Goal: Task Accomplishment & Management: Use online tool/utility

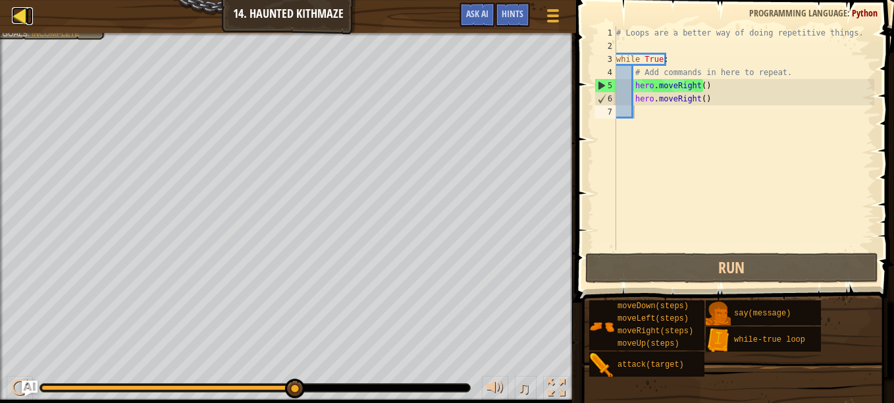
click at [24, 17] on div at bounding box center [20, 15] width 16 height 16
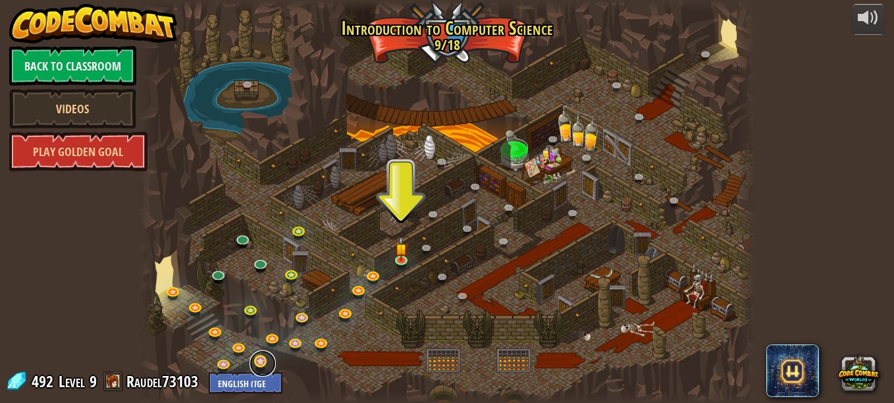
click at [255, 368] on link at bounding box center [263, 363] width 26 height 26
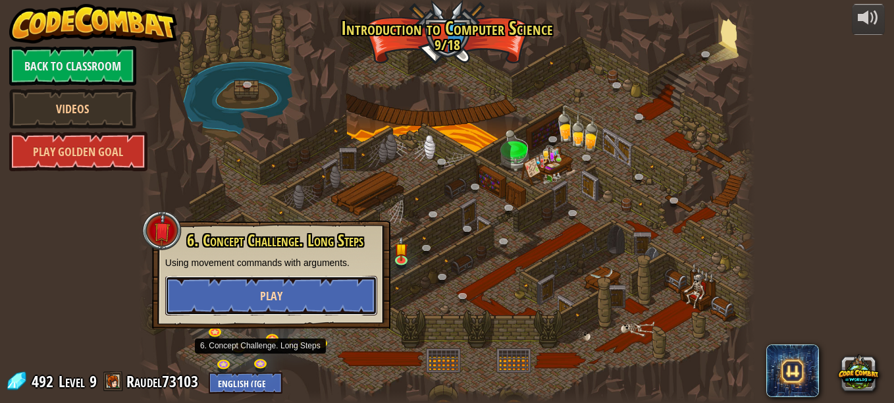
click at [219, 295] on button "Play" at bounding box center [271, 296] width 212 height 40
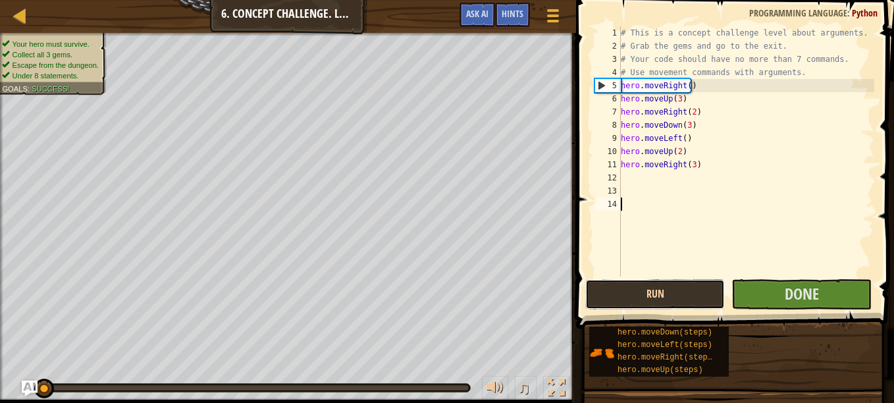
click at [608, 296] on button "Run" at bounding box center [655, 294] width 140 height 30
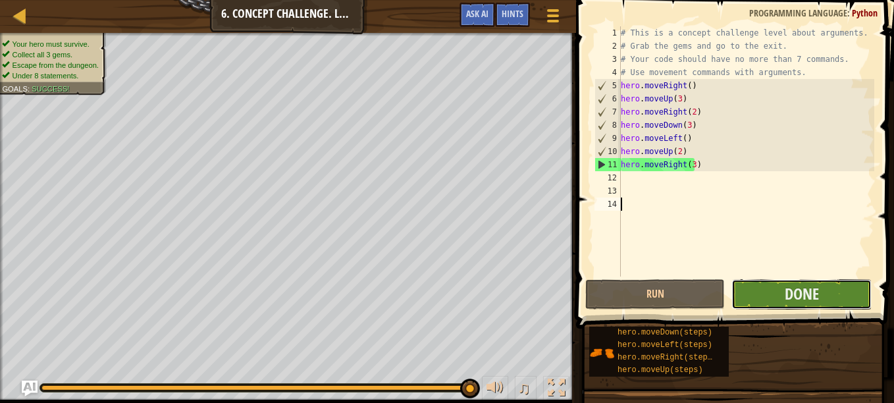
click at [826, 306] on button "Done" at bounding box center [802, 294] width 140 height 30
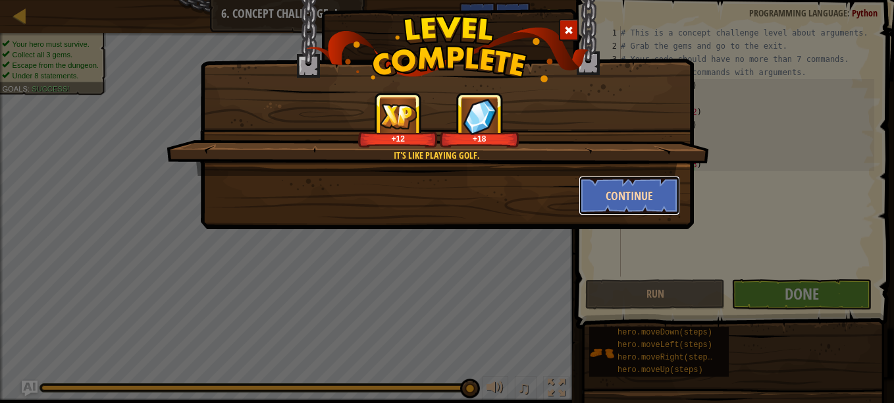
click at [653, 212] on button "Continue" at bounding box center [630, 196] width 102 height 40
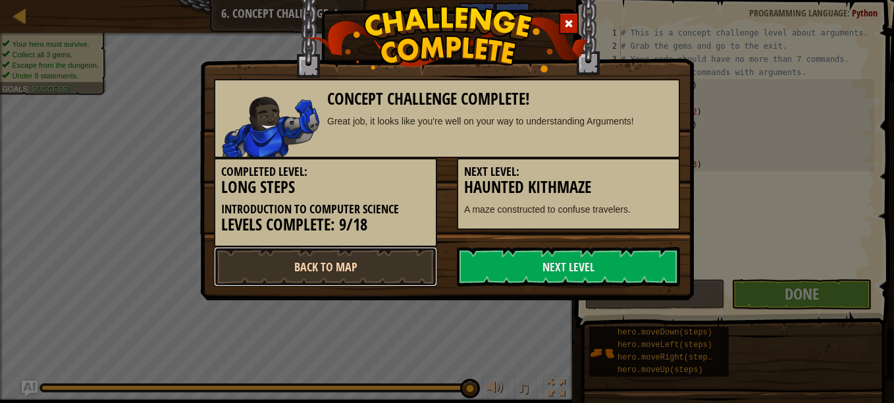
click at [373, 267] on link "Back to Map" at bounding box center [325, 267] width 223 height 40
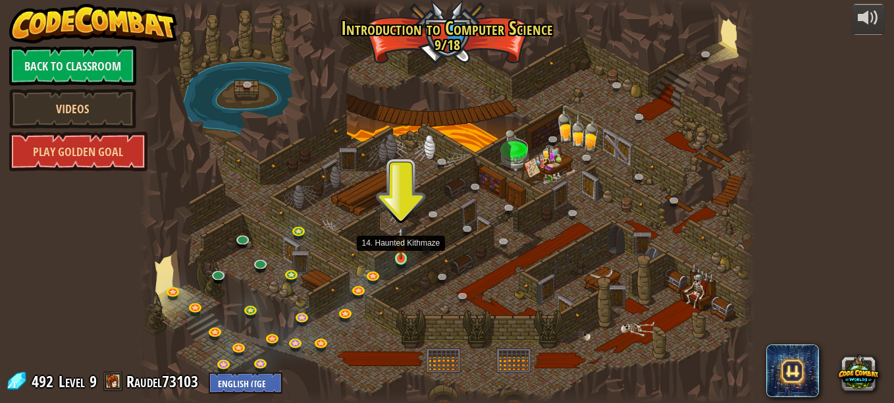
click at [402, 258] on img at bounding box center [401, 243] width 14 height 33
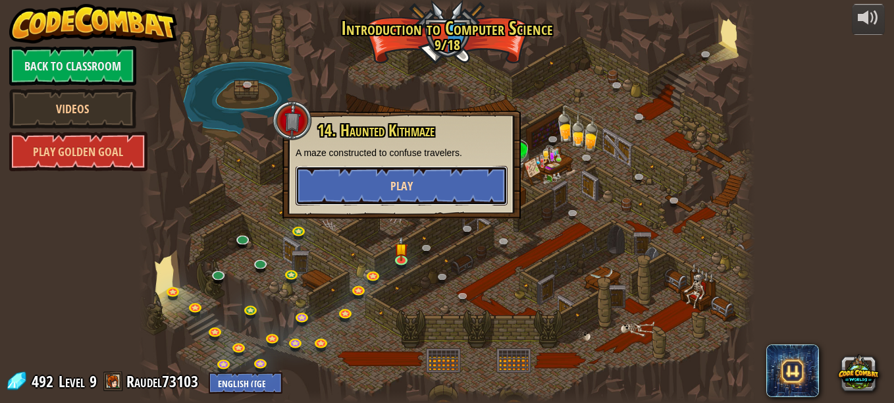
click at [403, 189] on span "Play" at bounding box center [401, 186] width 22 height 16
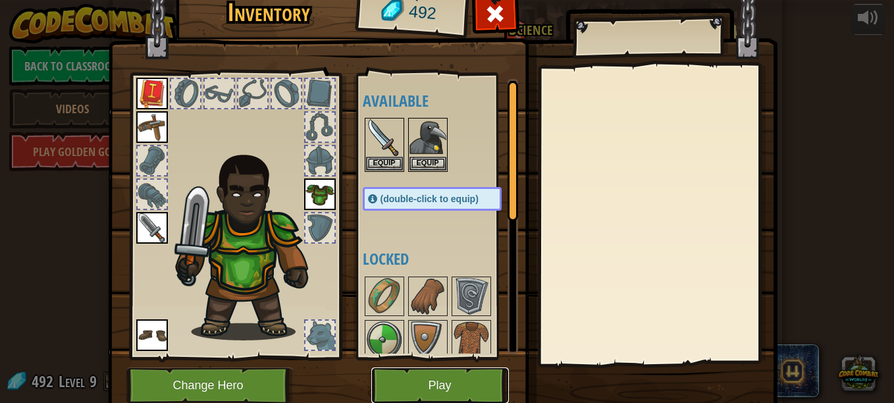
click at [411, 385] on button "Play" at bounding box center [440, 385] width 138 height 36
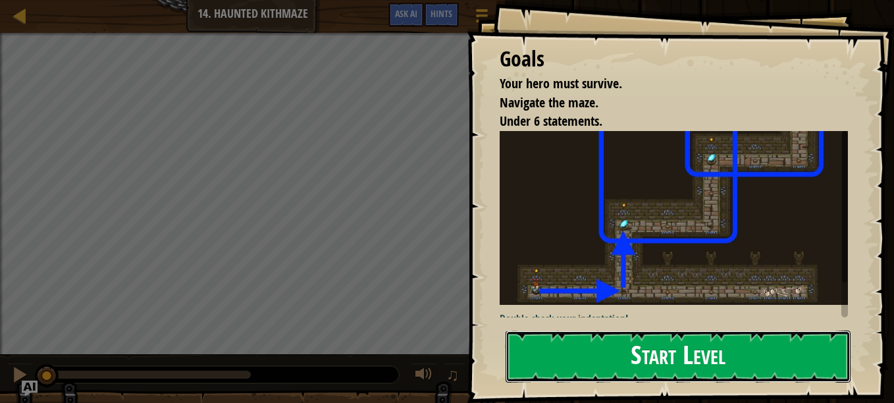
click at [741, 360] on button "Start Level" at bounding box center [678, 357] width 345 height 52
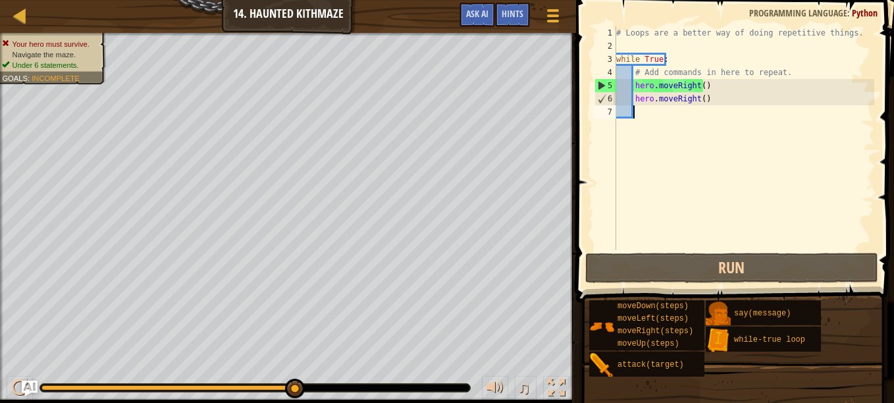
click at [712, 107] on div "# Loops are a better way of doing repetitive things. while True : # Add command…" at bounding box center [744, 151] width 261 height 250
click at [711, 102] on div "# Loops are a better way of doing repetitive things. while True : # Add command…" at bounding box center [744, 151] width 261 height 250
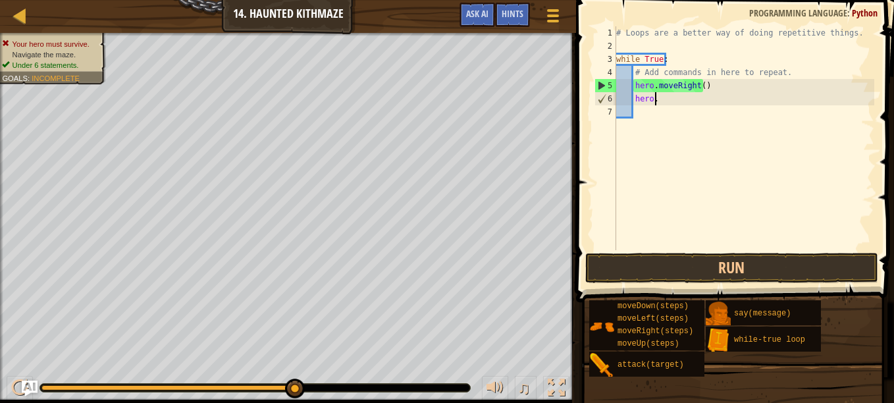
type textarea "h"
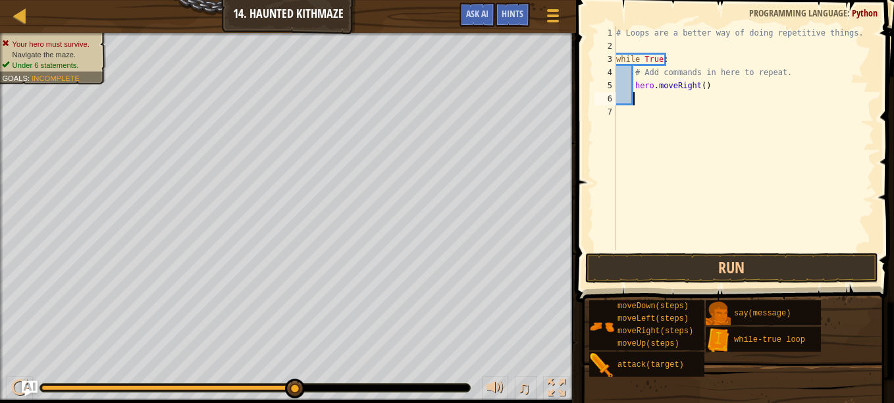
type textarea "h"
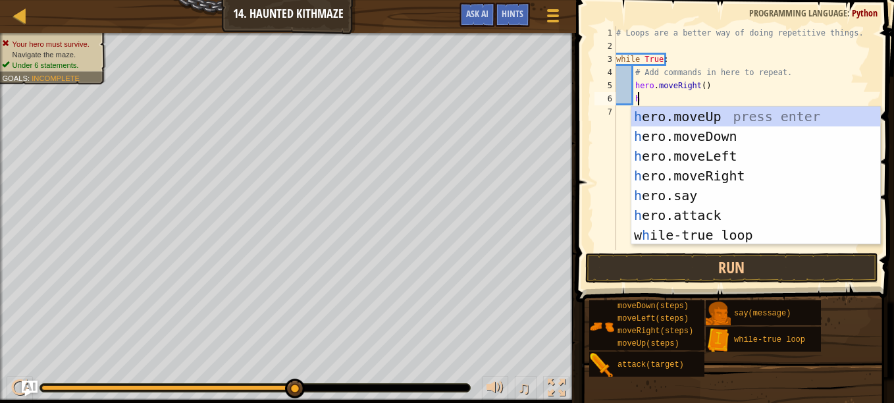
scroll to position [6, 1]
click at [720, 119] on div "h ero.moveUp press enter h ero.moveDown press enter h ero.moveLeft press enter …" at bounding box center [755, 196] width 249 height 178
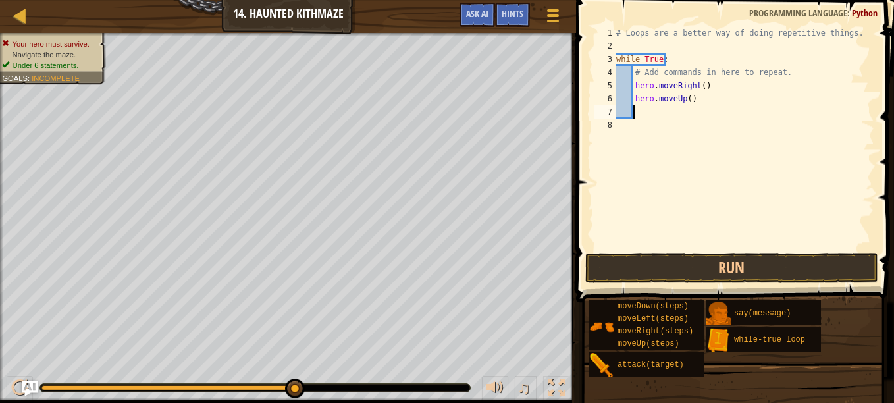
scroll to position [6, 1]
click at [718, 255] on button "Run" at bounding box center [731, 268] width 293 height 30
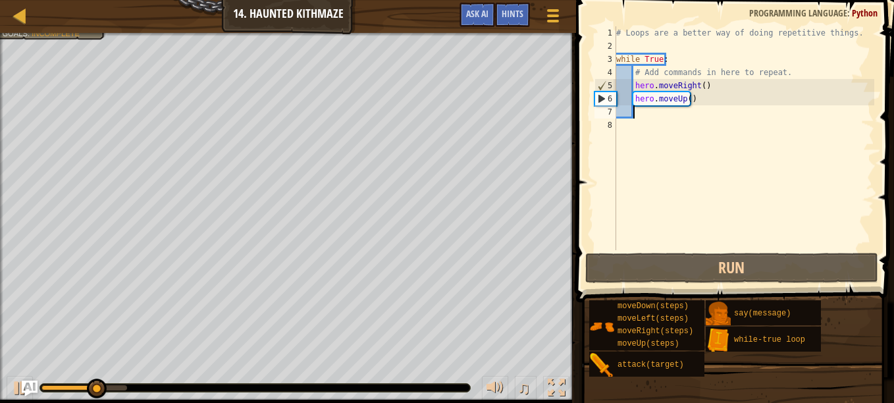
scroll to position [6, 0]
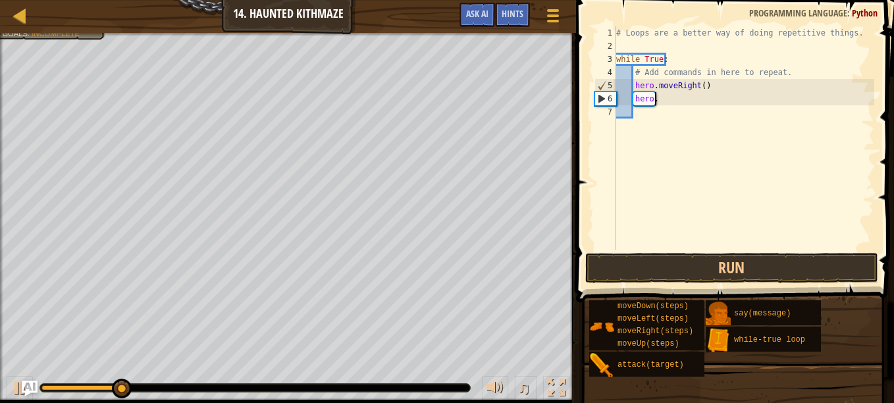
type textarea "h"
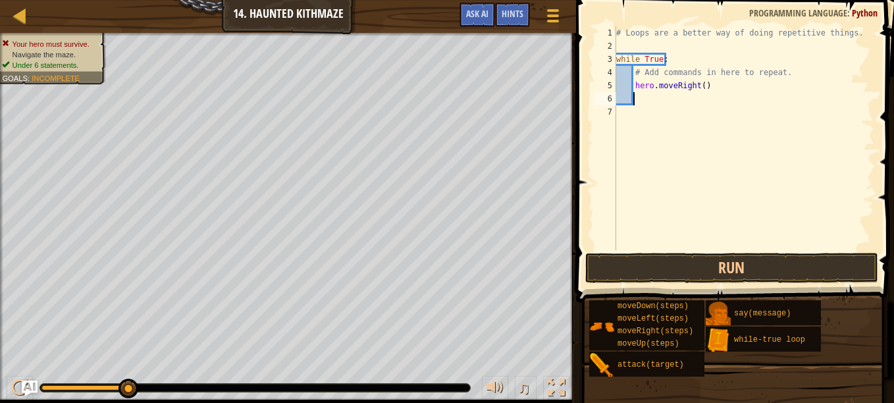
type textarea "h"
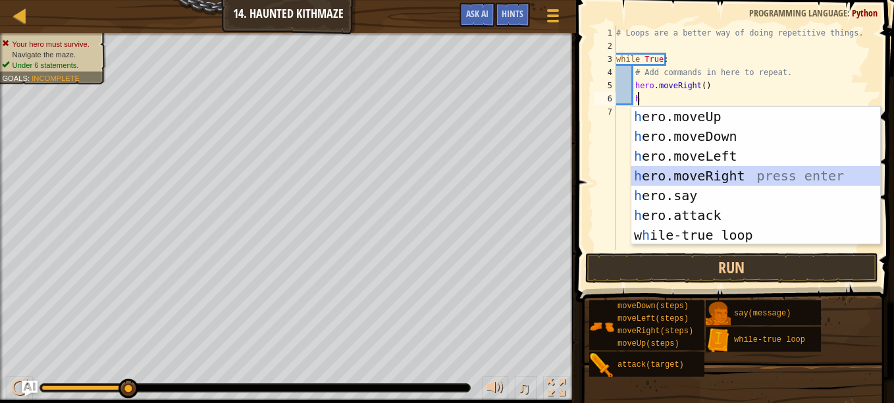
click at [707, 180] on div "h ero.moveUp press enter h ero.moveDown press enter h ero.moveLeft press enter …" at bounding box center [755, 196] width 249 height 178
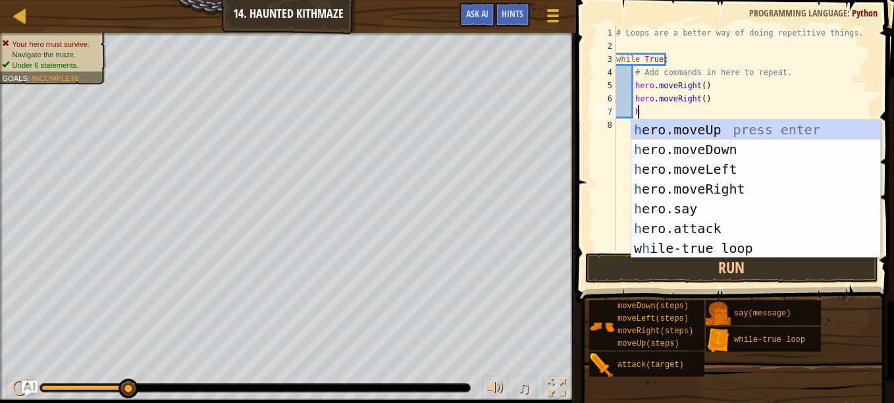
click at [699, 86] on div "# Loops are a better way of doing repetitive things. while True : # Add command…" at bounding box center [744, 151] width 261 height 250
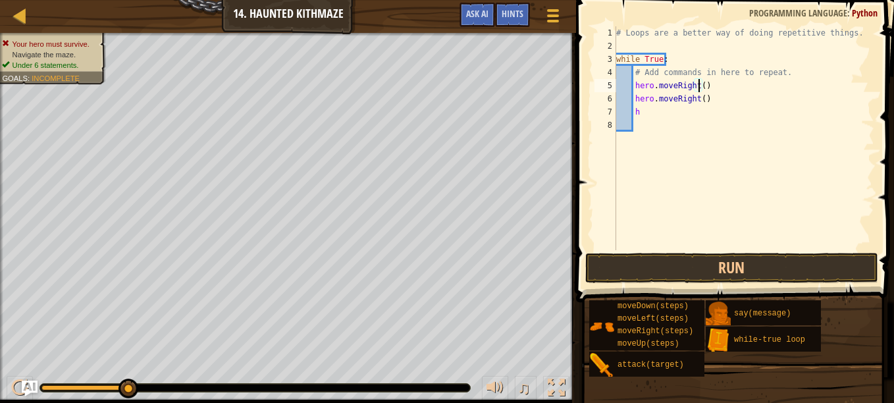
scroll to position [6, 7]
click at [697, 99] on div "# Loops are a better way of doing repetitive things. while True : # Add command…" at bounding box center [744, 151] width 261 height 250
type textarea ")"
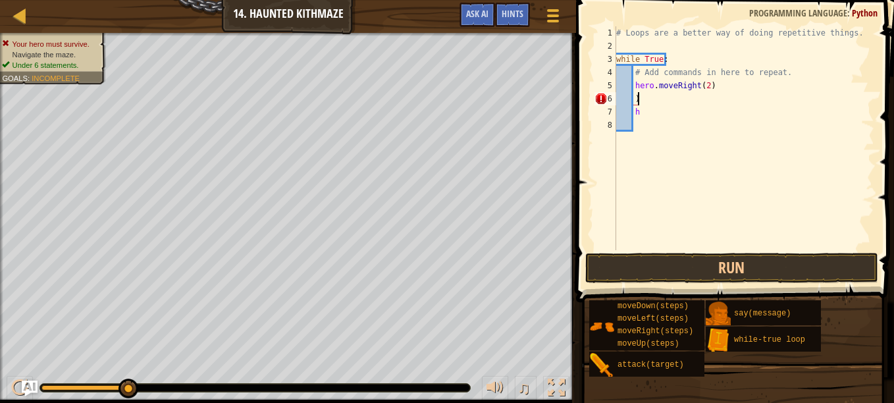
click at [658, 100] on div "# Loops are a better way of doing repetitive things. while True : # Add command…" at bounding box center [744, 151] width 261 height 250
click at [642, 114] on div "# Loops are a better way of doing repetitive things. while True : # Add command…" at bounding box center [744, 151] width 261 height 250
type textarea "h"
click at [639, 99] on div "# Loops are a better way of doing repetitive things. while True : # Add command…" at bounding box center [744, 151] width 261 height 250
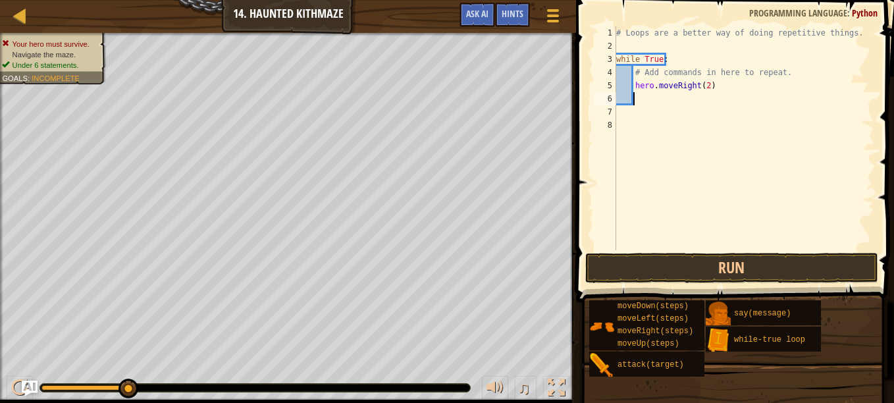
type textarea "h"
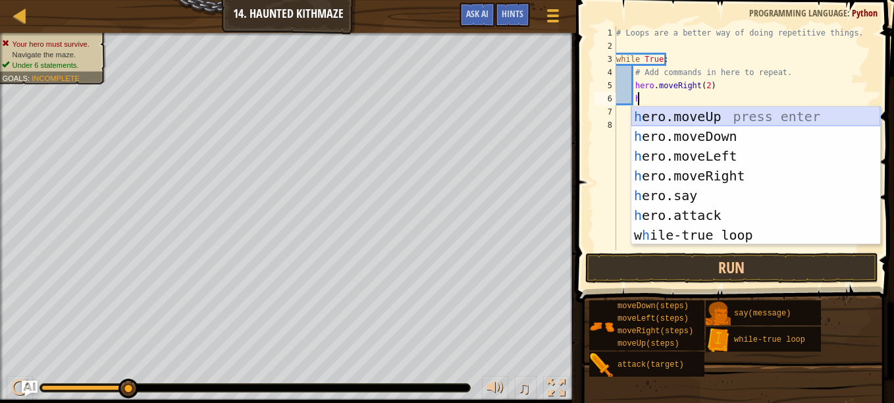
click at [678, 115] on div "h ero.moveUp press enter h ero.moveDown press enter h ero.moveLeft press enter …" at bounding box center [755, 196] width 249 height 178
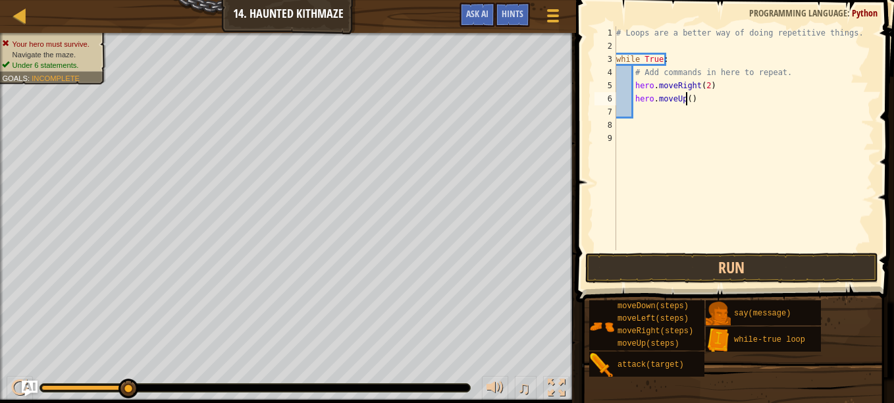
click at [685, 97] on div "# Loops are a better way of doing repetitive things. while True : # Add command…" at bounding box center [744, 151] width 261 height 250
type textarea "hero.moveUp(2)"
click at [732, 272] on button "Run" at bounding box center [731, 268] width 293 height 30
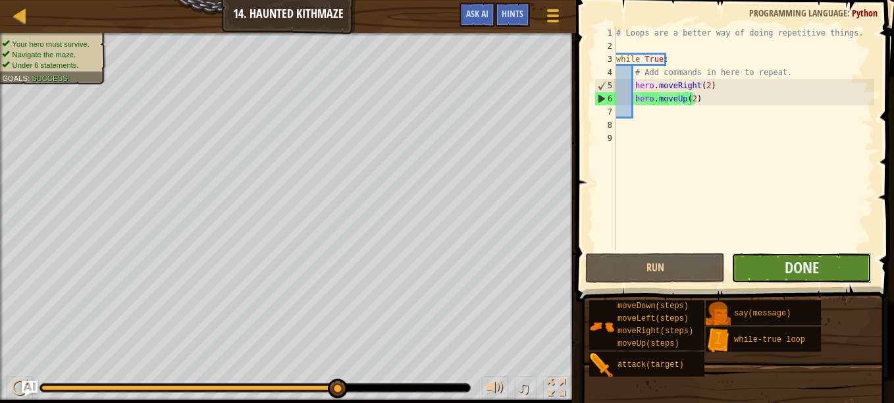
click at [826, 265] on button "Done" at bounding box center [802, 268] width 140 height 30
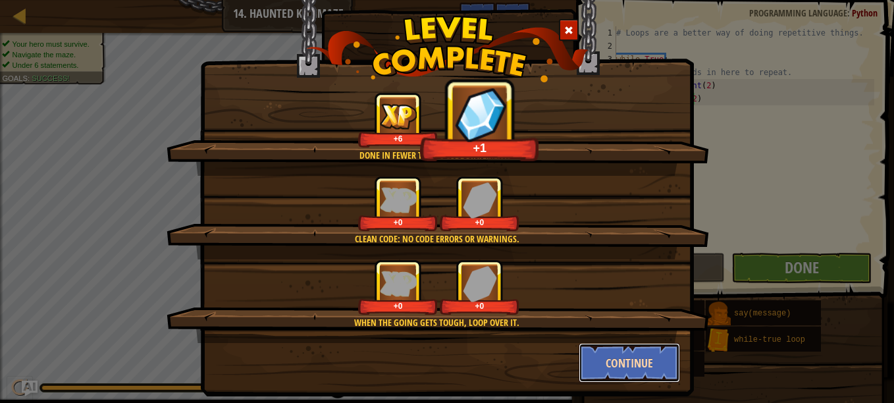
click at [612, 360] on button "Continue" at bounding box center [630, 363] width 102 height 40
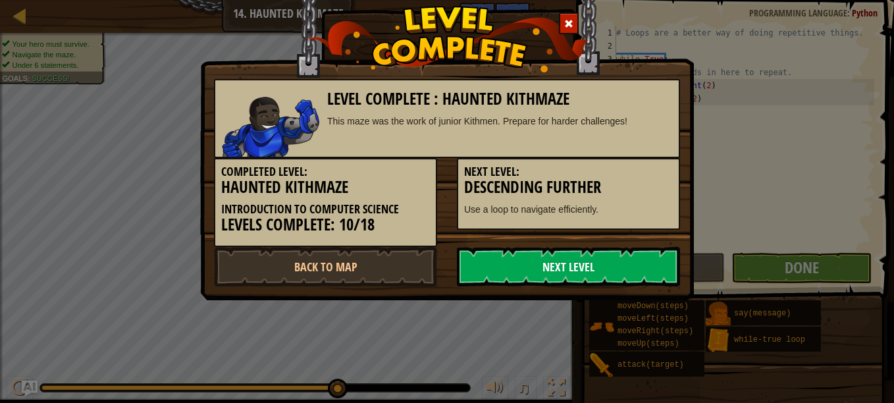
click at [571, 268] on link "Next Level" at bounding box center [568, 267] width 223 height 40
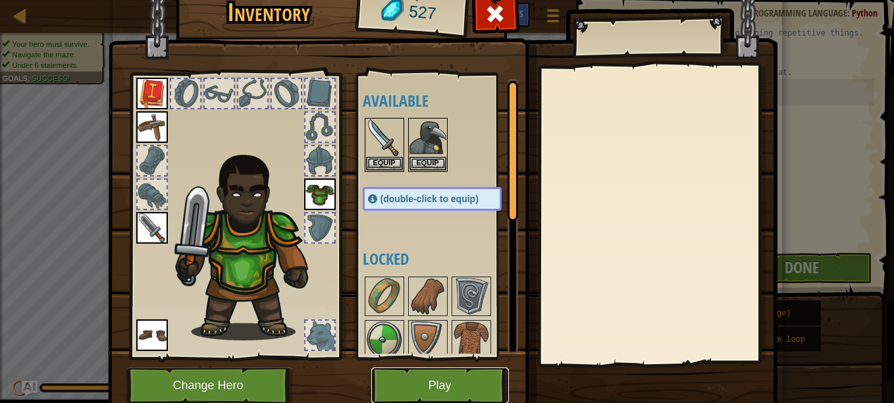
click at [425, 382] on button "Play" at bounding box center [440, 385] width 138 height 36
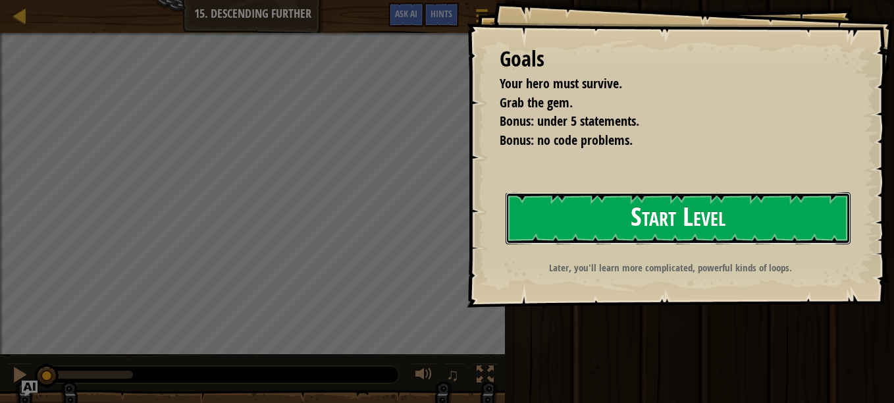
click at [762, 211] on button "Start Level" at bounding box center [678, 218] width 345 height 52
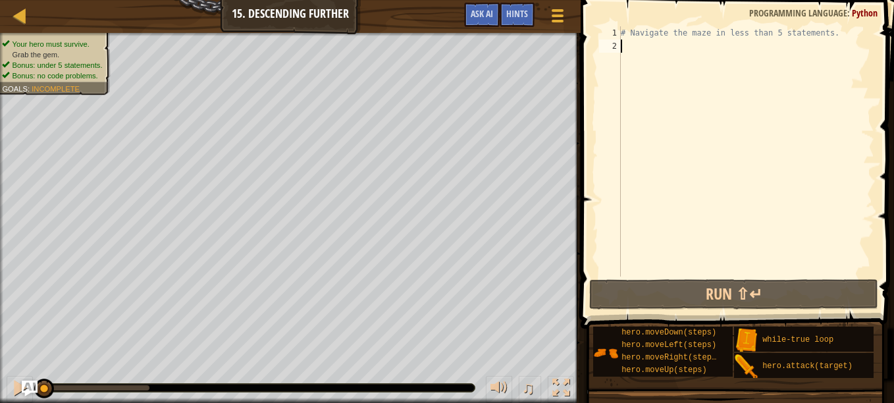
type textarea "h"
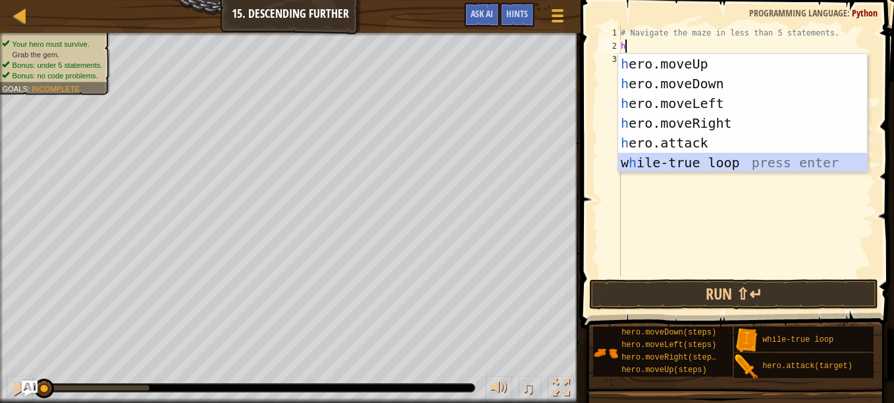
click at [660, 164] on div "h ero.moveUp press enter h ero.moveDown press enter h ero.moveLeft press enter …" at bounding box center [742, 133] width 249 height 158
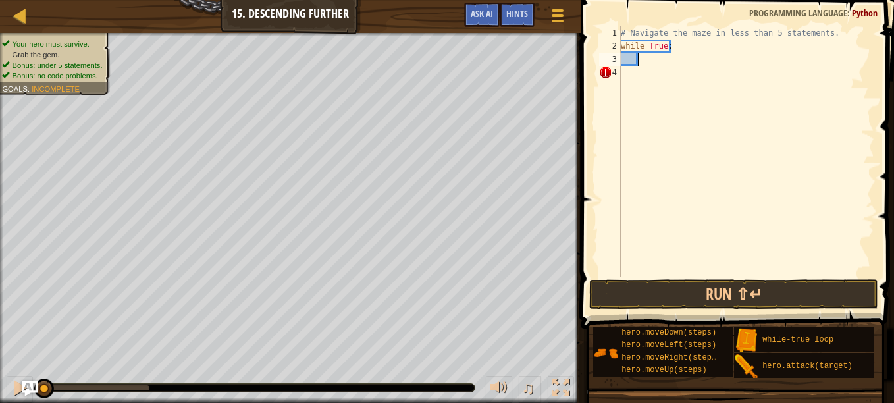
type textarea "h"
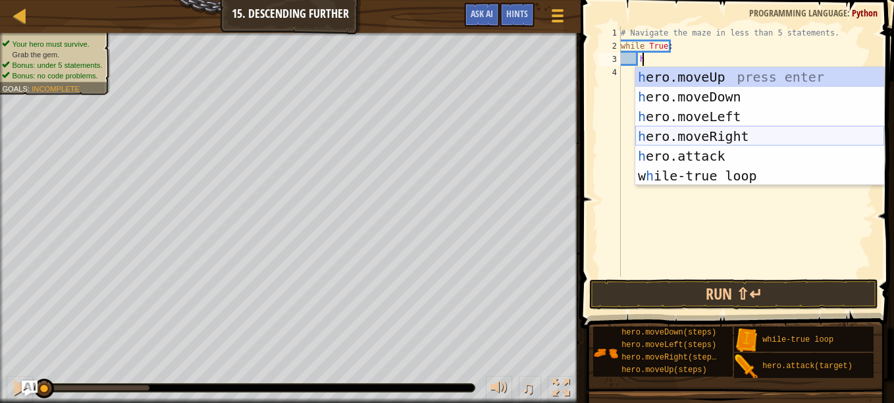
click at [710, 136] on div "h ero.moveUp press enter h ero.moveDown press enter h ero.moveLeft press enter …" at bounding box center [759, 146] width 249 height 158
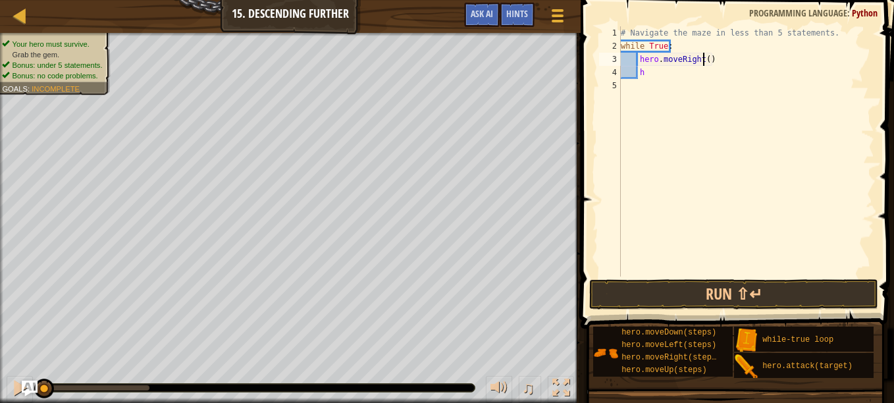
click at [702, 57] on div "# Navigate the maze in less than 5 statements. while True : hero . moveRight ( …" at bounding box center [746, 164] width 256 height 277
click at [658, 77] on div "# Navigate the maze in less than 5 statements. while True : hero . moveRight ( …" at bounding box center [746, 164] width 256 height 277
type textarea "h"
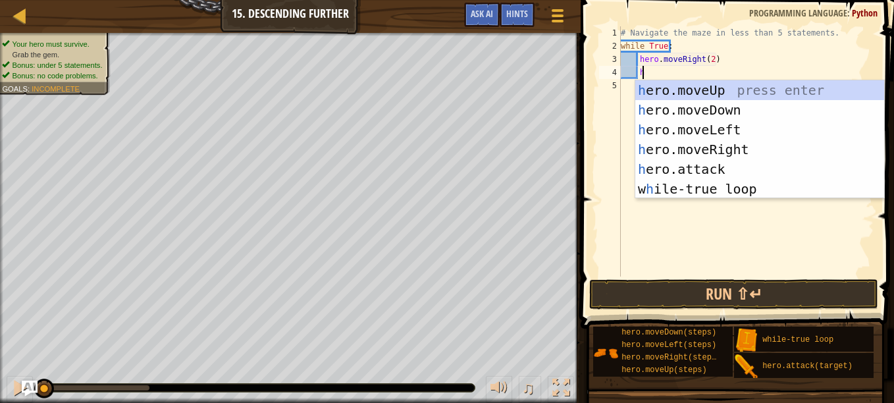
type textarea "h"
click at [702, 109] on div "h ero.moveUp press enter h ero.moveDown press enter h ero.moveLeft press enter …" at bounding box center [759, 159] width 249 height 158
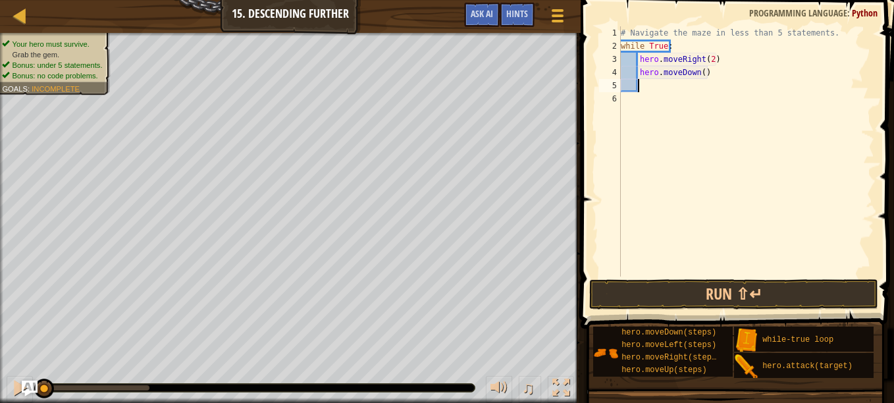
click at [698, 79] on div "# Navigate the maze in less than 5 statements. while True : hero . moveRight ( …" at bounding box center [746, 164] width 256 height 277
click at [700, 74] on div "# Navigate the maze in less than 5 statements. while True : hero . moveRight ( …" at bounding box center [746, 164] width 256 height 277
click at [743, 291] on button "Run ⇧↵" at bounding box center [733, 294] width 289 height 30
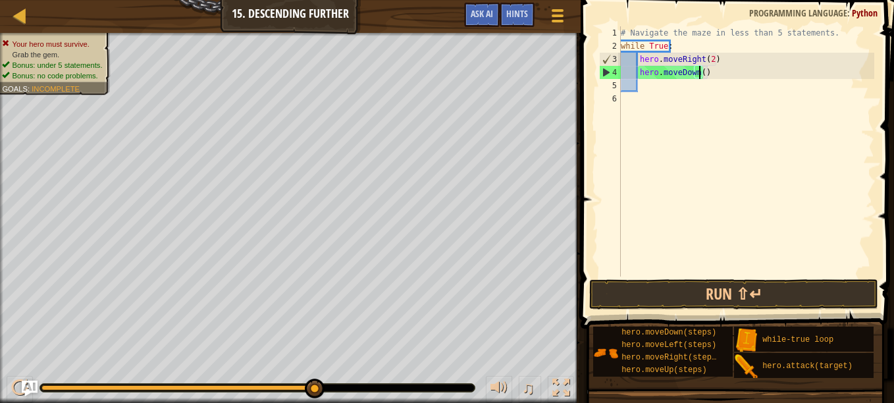
scroll to position [6, 6]
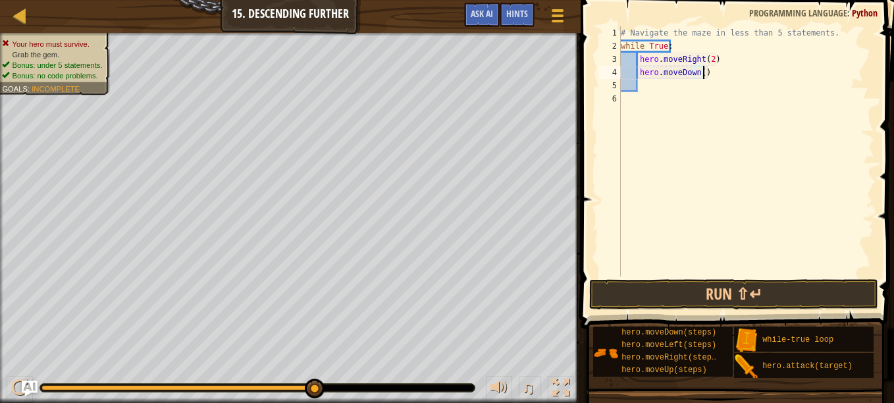
click at [710, 74] on div "# Navigate the maze in less than 5 statements. while True : hero . moveRight ( …" at bounding box center [746, 164] width 256 height 277
type textarea "h"
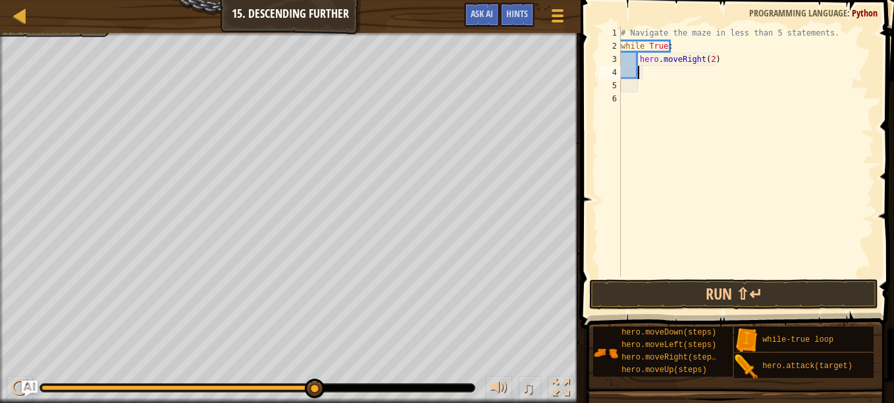
click at [672, 47] on div "# Navigate the maze in less than 5 statements. while True : hero . moveRight ( …" at bounding box center [746, 164] width 256 height 277
type textarea "w"
click at [639, 63] on div "# Navigate the maze in less than 5 statements. hero . moveRight ( 2 )" at bounding box center [746, 164] width 256 height 277
type textarea "hero.moveRight(2)"
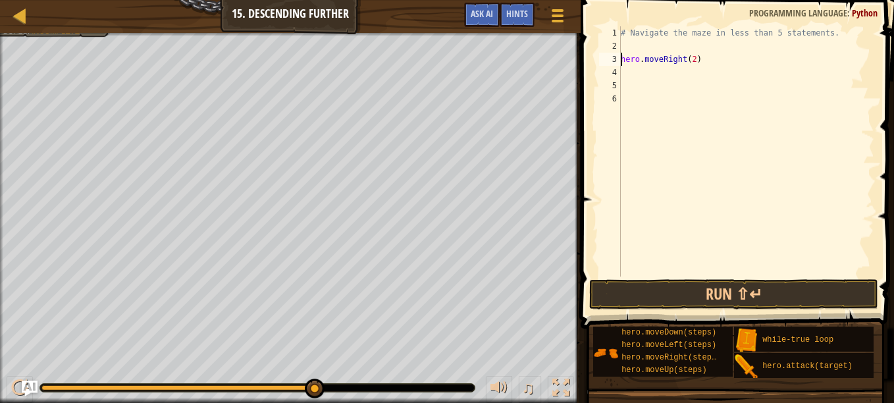
click at [631, 75] on div "# Navigate the maze in less than 5 statements. hero . moveRight ( 2 )" at bounding box center [746, 164] width 256 height 277
type textarea "h"
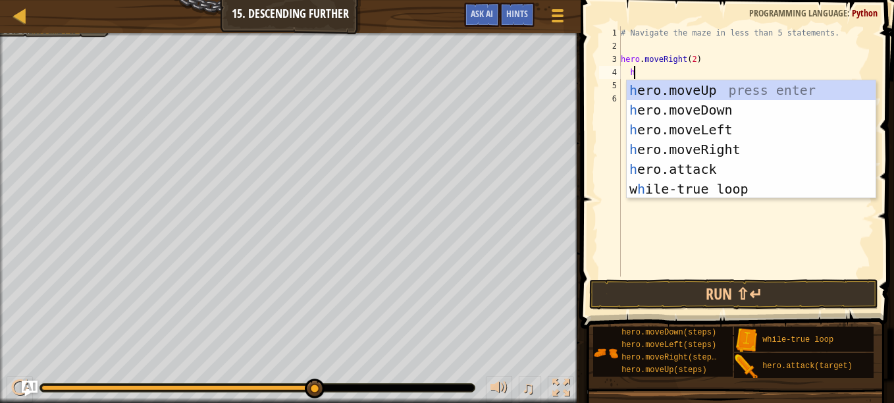
scroll to position [6, 1]
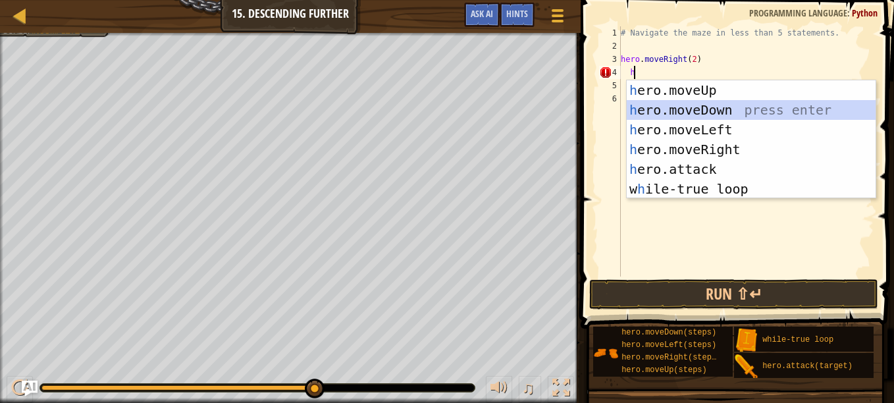
click at [691, 109] on div "h ero.moveUp press enter h ero.moveDown press enter h ero.moveLeft press enter …" at bounding box center [751, 159] width 249 height 158
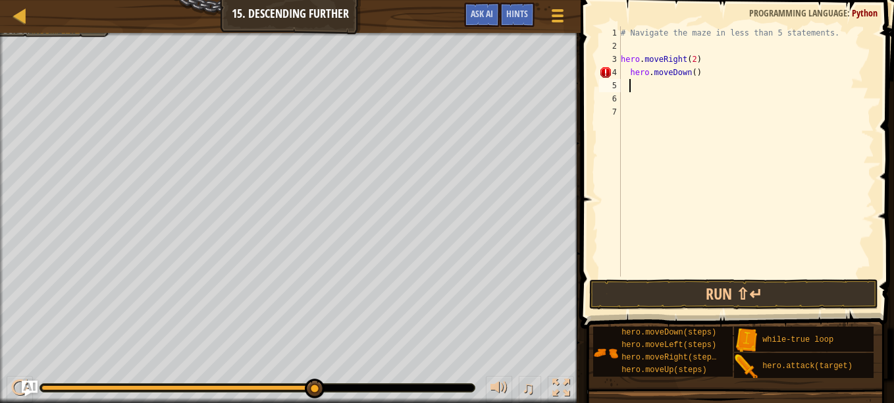
type textarea "h"
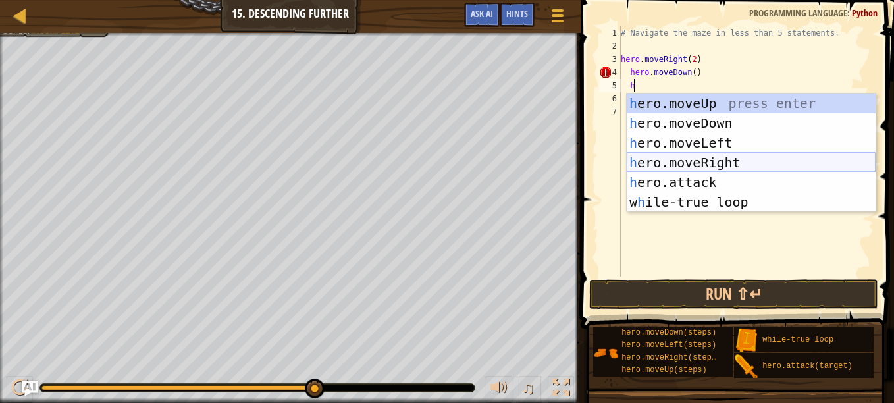
click at [703, 161] on div "h ero.moveUp press enter h ero.moveDown press enter h ero.moveLeft press enter …" at bounding box center [751, 173] width 249 height 158
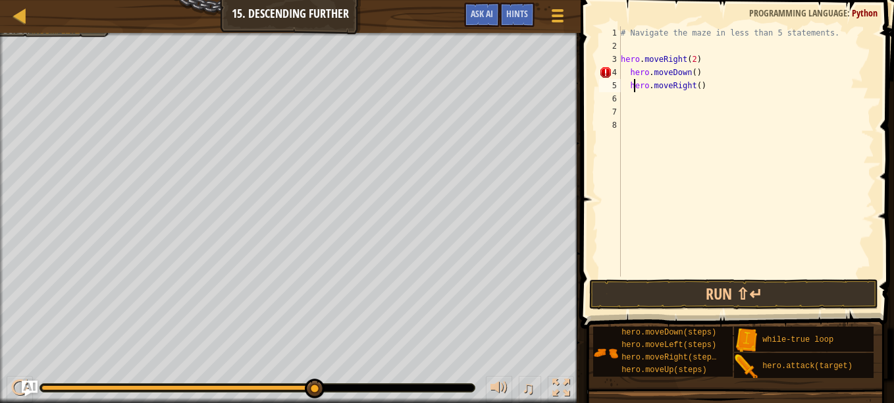
click at [633, 88] on div "# Navigate the maze in less than 5 statements. hero . moveRight ( 2 ) hero . mo…" at bounding box center [746, 164] width 256 height 277
click at [628, 88] on div "# Navigate the maze in less than 5 statements. hero . moveRight ( 2 ) hero . mo…" at bounding box center [746, 164] width 256 height 277
click at [629, 72] on div "# Navigate the maze in less than 5 statements. hero . moveRight ( 2 ) hero . mo…" at bounding box center [746, 164] width 256 height 277
click at [687, 70] on div "# Navigate the maze in less than 5 statements. hero . moveRight ( 2 ) hero . mo…" at bounding box center [746, 164] width 256 height 277
click at [689, 86] on div "# Navigate the maze in less than 5 statements. hero . moveRight ( 2 ) hero . mo…" at bounding box center [746, 164] width 256 height 277
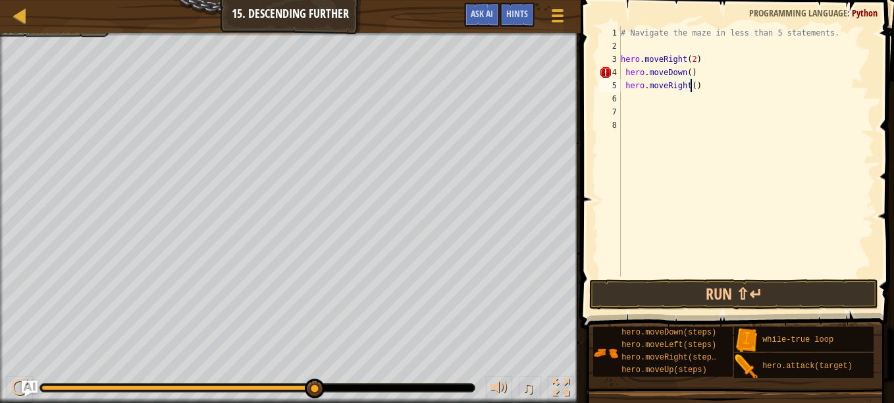
type textarea "hero.moveRight(2)"
click at [624, 95] on div "# Navigate the maze in less than 5 statements. hero . moveRight ( 2 ) hero . mo…" at bounding box center [746, 164] width 256 height 277
type textarea "h"
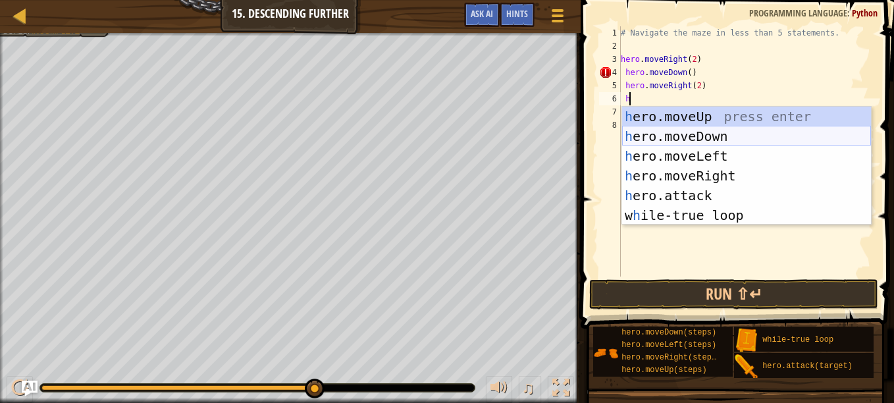
click at [714, 139] on div "h ero.moveUp press enter h ero.moveDown press enter h ero.moveLeft press enter …" at bounding box center [746, 186] width 249 height 158
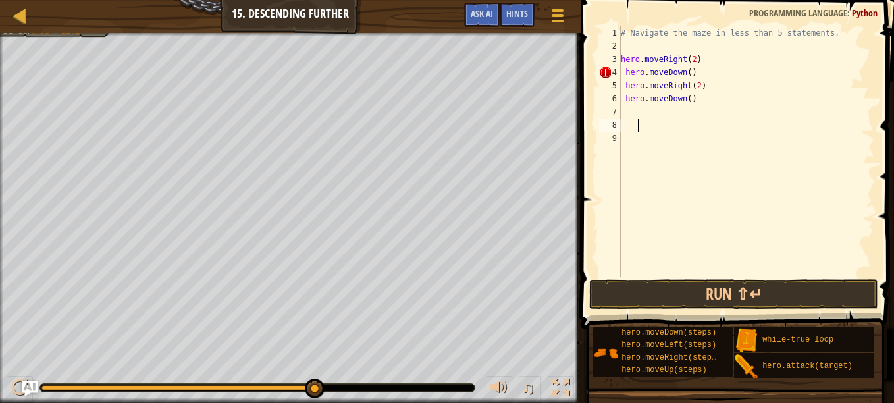
click at [636, 124] on div "# Navigate the maze in less than 5 statements. hero . moveRight ( 2 ) hero . mo…" at bounding box center [746, 164] width 256 height 277
click at [634, 119] on div "# Navigate the maze in less than 5 statements. hero . moveRight ( 2 ) hero . mo…" at bounding box center [746, 164] width 256 height 277
click at [622, 109] on div "# Navigate the maze in less than 5 statements. hero . moveRight ( 2 ) hero . mo…" at bounding box center [746, 164] width 256 height 277
type textarea "h"
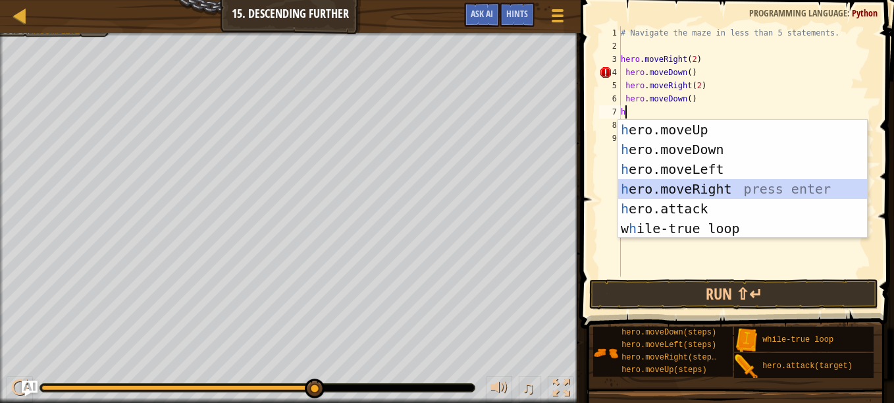
click at [692, 188] on div "h ero.moveUp press enter h ero.moveDown press enter h ero.moveLeft press enter …" at bounding box center [742, 199] width 249 height 158
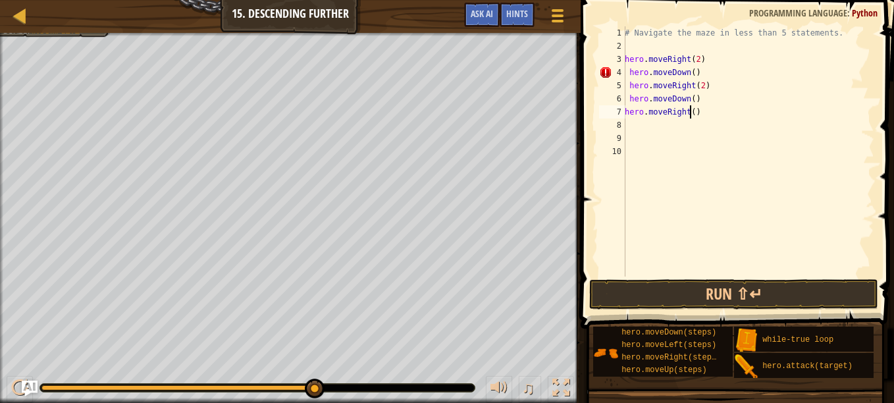
click at [689, 113] on div "# Navigate the maze in less than 5 statements. hero . moveRight ( 2 ) hero . mo…" at bounding box center [748, 164] width 252 height 277
click at [691, 113] on div "# Navigate the maze in less than 5 statements. hero . moveRight ( 2 ) hero . mo…" at bounding box center [748, 164] width 252 height 277
type textarea "h"
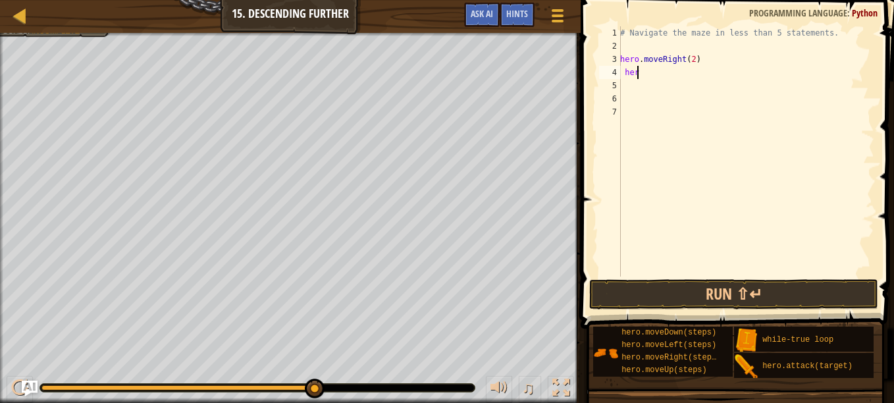
type textarea "h"
type textarea "#"
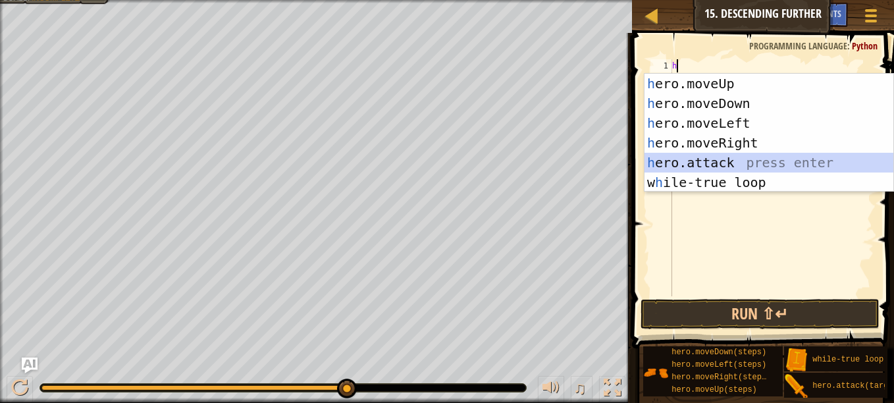
click at [734, 172] on div "h ero.moveUp press enter h ero.moveDown press enter h ero.moveLeft press enter …" at bounding box center [769, 153] width 249 height 158
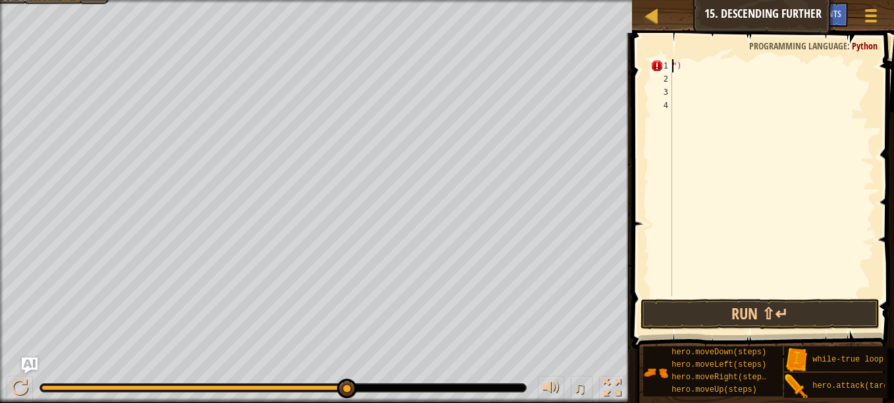
scroll to position [6, 1]
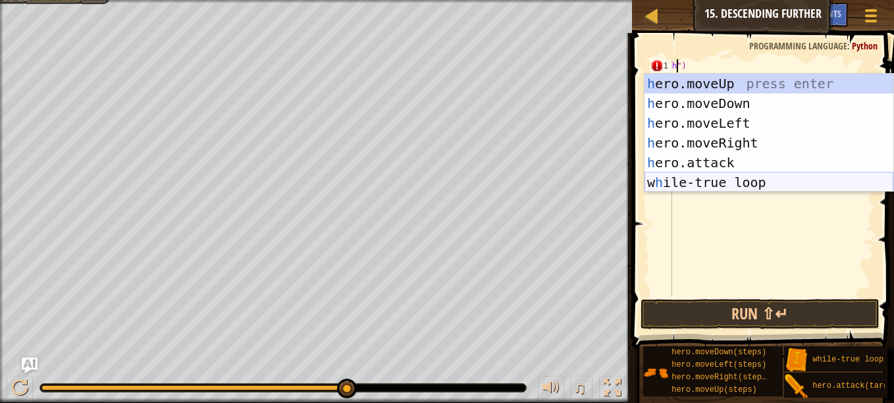
click at [729, 189] on div "h ero.moveUp press enter h ero.moveDown press enter h ero.moveLeft press enter …" at bounding box center [769, 153] width 249 height 158
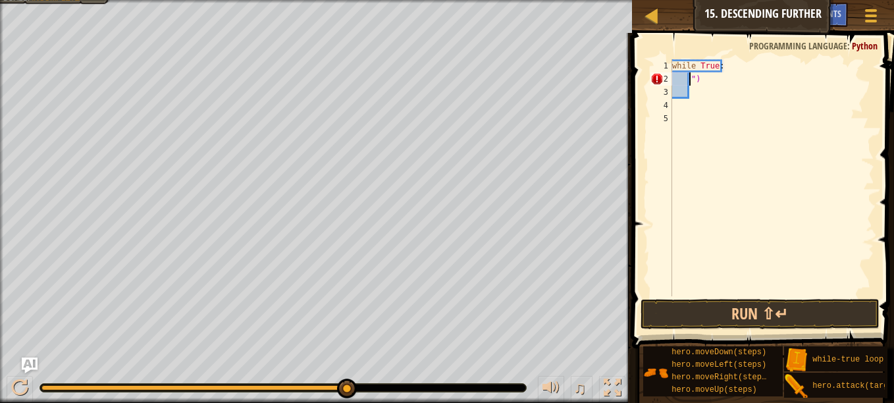
click at [714, 78] on div "while True : ")" at bounding box center [772, 190] width 205 height 263
type textarea """
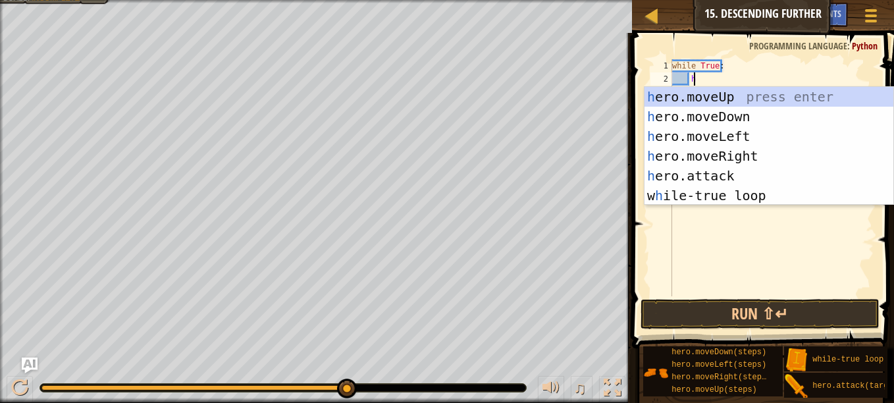
type textarea "h"
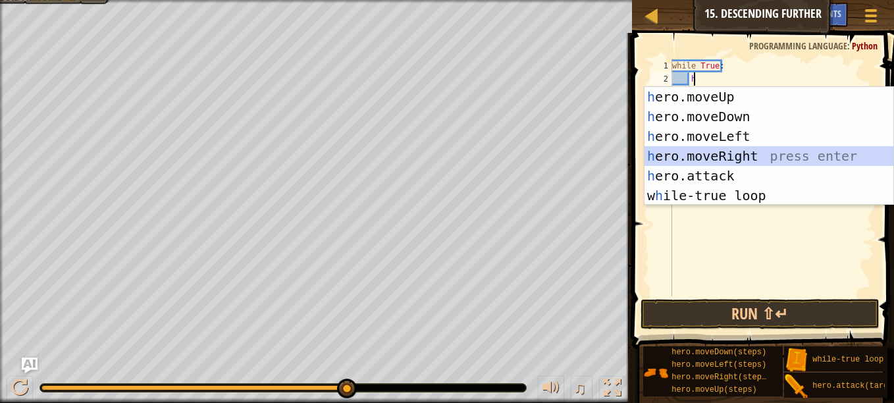
click at [740, 153] on div "h ero.moveUp press enter h ero.moveDown press enter h ero.moveLeft press enter …" at bounding box center [769, 166] width 249 height 158
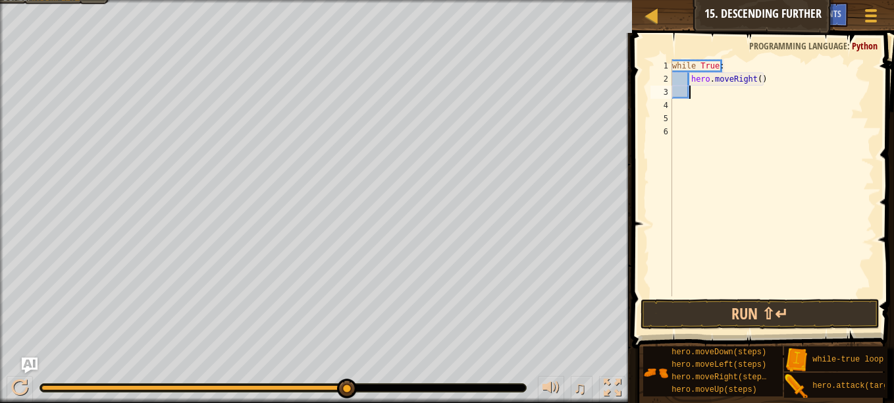
type textarea "h"
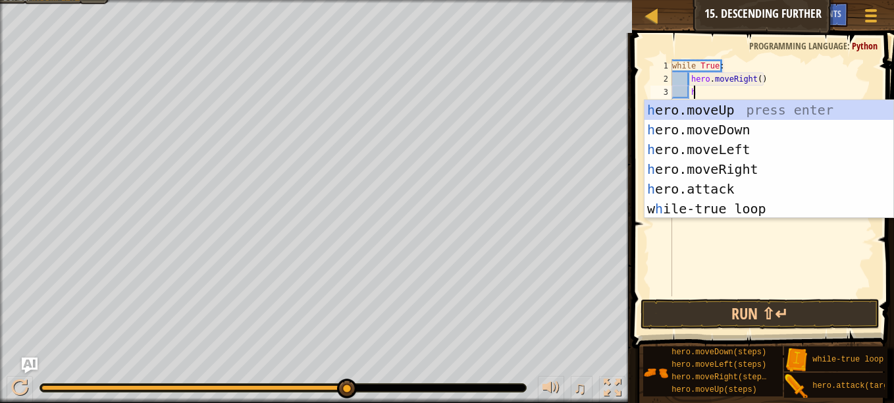
scroll to position [6, 1]
click at [746, 128] on div "h ero.moveUp press enter h ero.moveDown press enter h ero.moveLeft press enter …" at bounding box center [769, 179] width 249 height 158
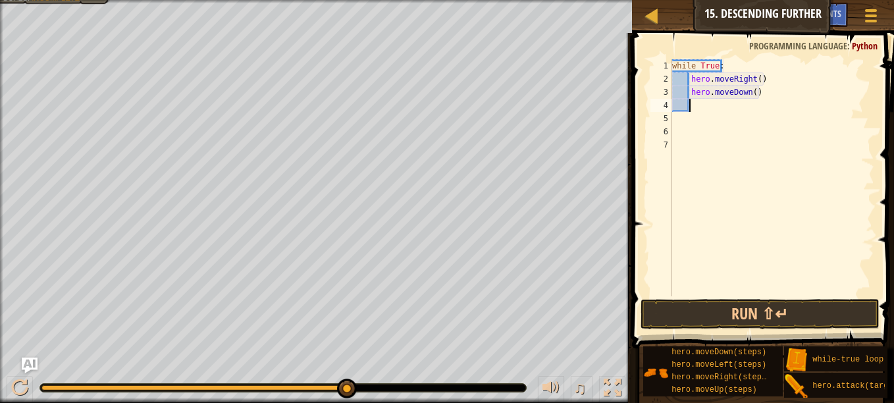
scroll to position [6, 1]
click at [750, 97] on div "while True : hero . moveRight ( ) hero . moveDown ( )" at bounding box center [772, 190] width 205 height 263
click at [754, 78] on div "while True : hero . moveRight ( ) hero . moveDown ( 2 )" at bounding box center [772, 190] width 205 height 263
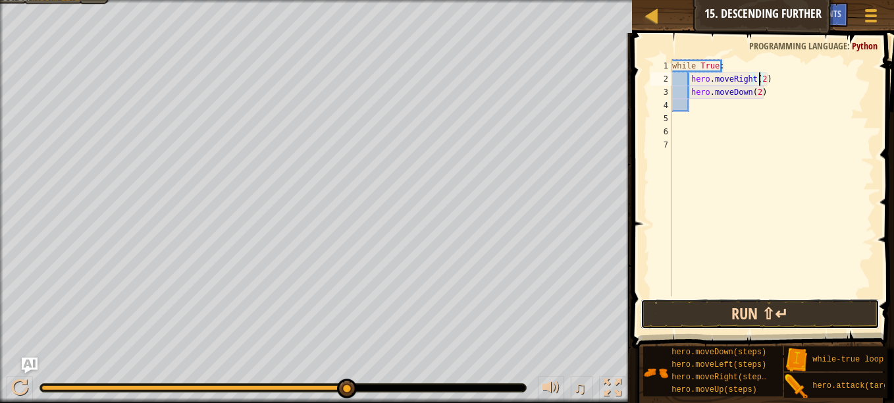
click at [770, 306] on button "Run ⇧↵" at bounding box center [760, 314] width 239 height 30
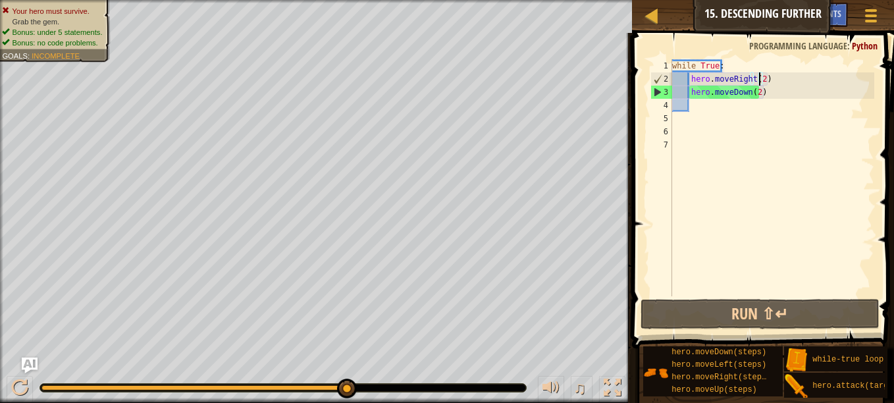
click at [755, 97] on div "while True : hero . moveRight ( 2 ) hero . moveDown ( 2 )" at bounding box center [772, 190] width 205 height 263
type textarea "hero.moveDown()"
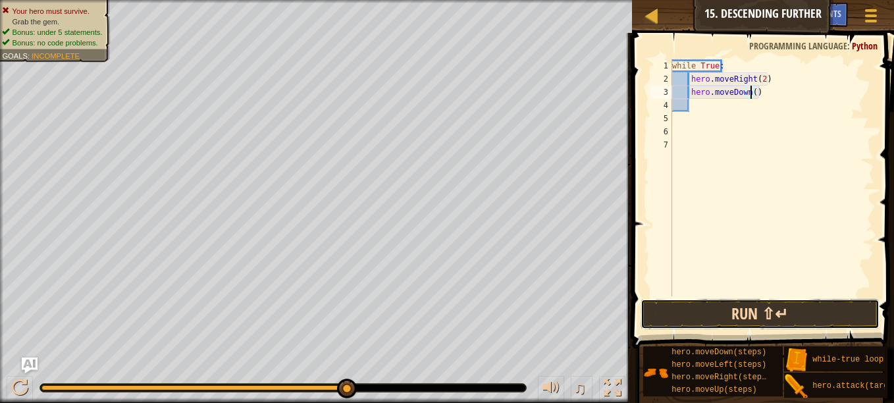
click at [711, 313] on button "Run ⇧↵" at bounding box center [760, 314] width 239 height 30
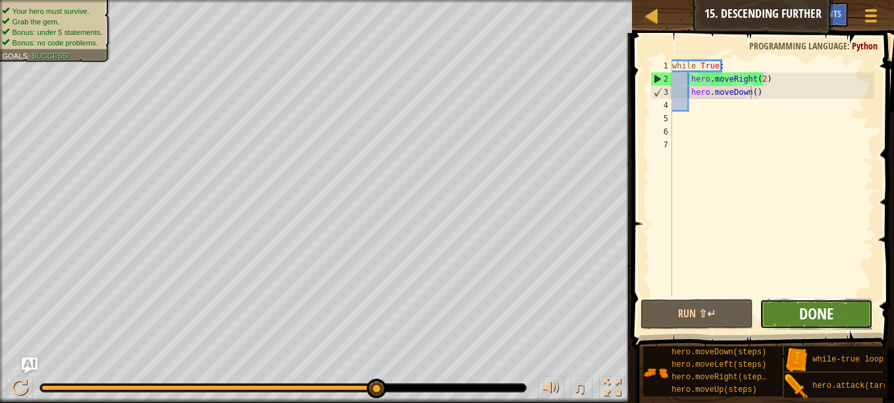
click at [806, 316] on span "Done" at bounding box center [816, 313] width 34 height 21
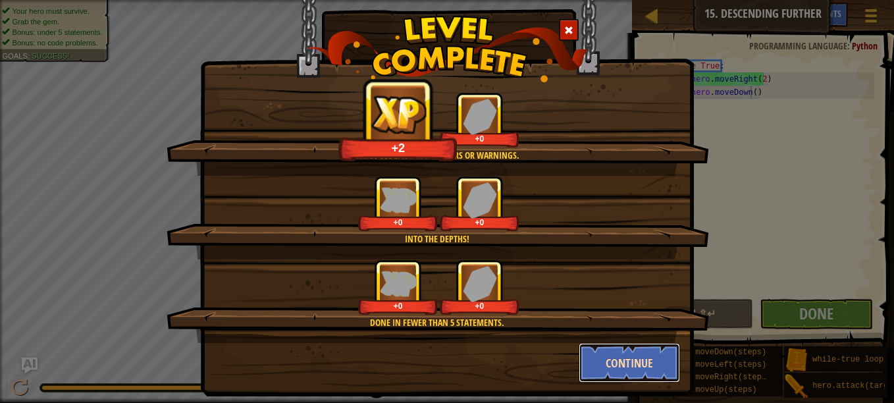
click at [629, 354] on button "Continue" at bounding box center [630, 363] width 102 height 40
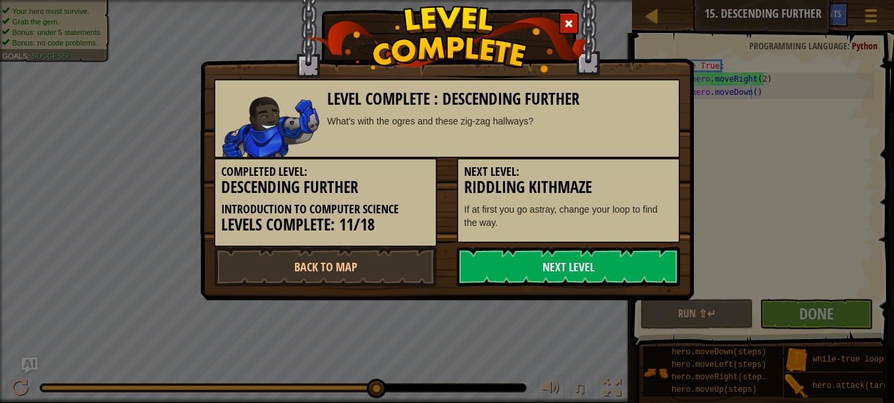
click at [620, 354] on div "Level Complete : Descending Further What's with the ogres and these zig-zag hal…" at bounding box center [447, 201] width 894 height 403
click at [535, 267] on link "Next Level" at bounding box center [568, 267] width 223 height 40
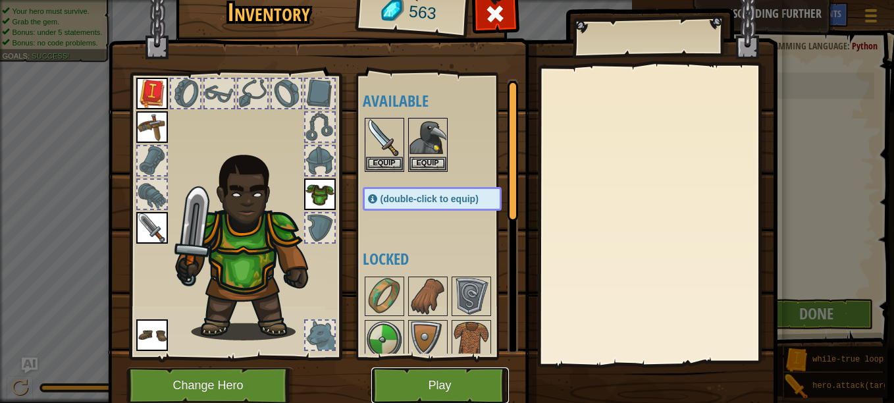
click at [462, 378] on button "Play" at bounding box center [440, 385] width 138 height 36
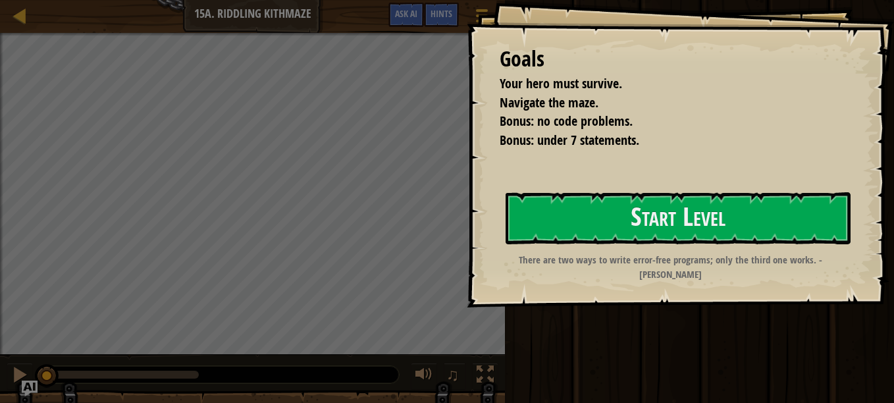
click at [574, 252] on div "Goals Your hero must survive. Navigate the maze. Bonus: no code problems. Bonus…" at bounding box center [680, 153] width 427 height 307
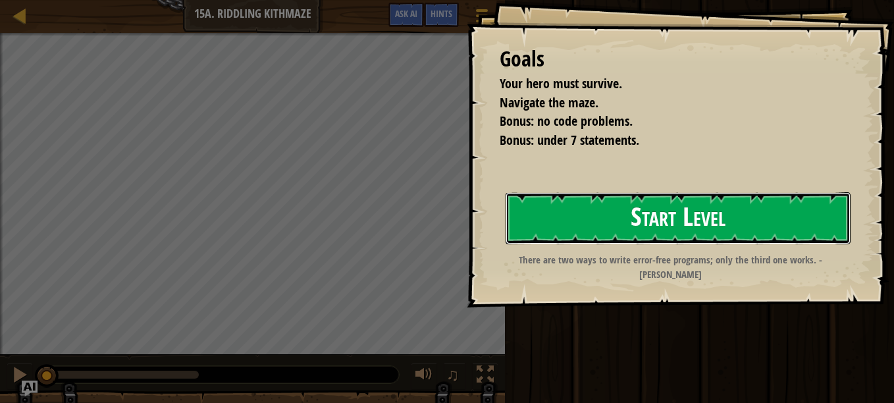
click at [586, 236] on button "Start Level" at bounding box center [678, 218] width 345 height 52
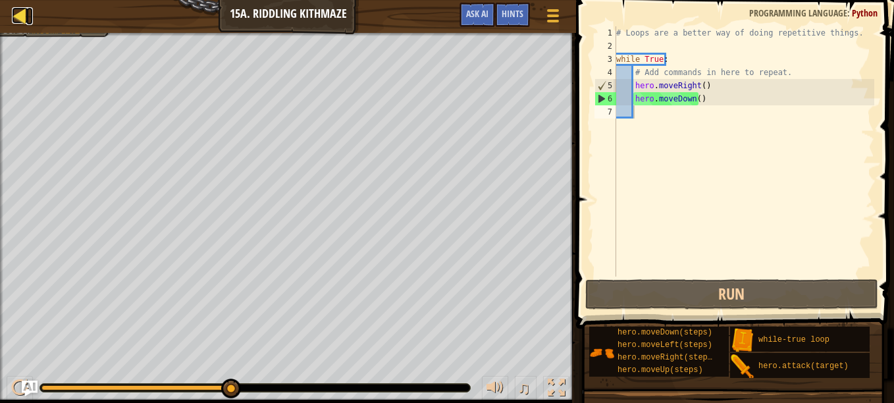
click at [27, 18] on div at bounding box center [20, 15] width 16 height 16
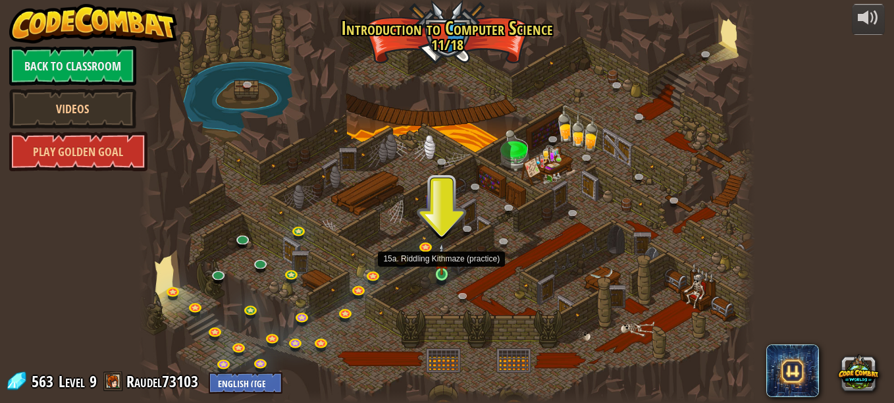
click at [442, 267] on img at bounding box center [442, 259] width 14 height 33
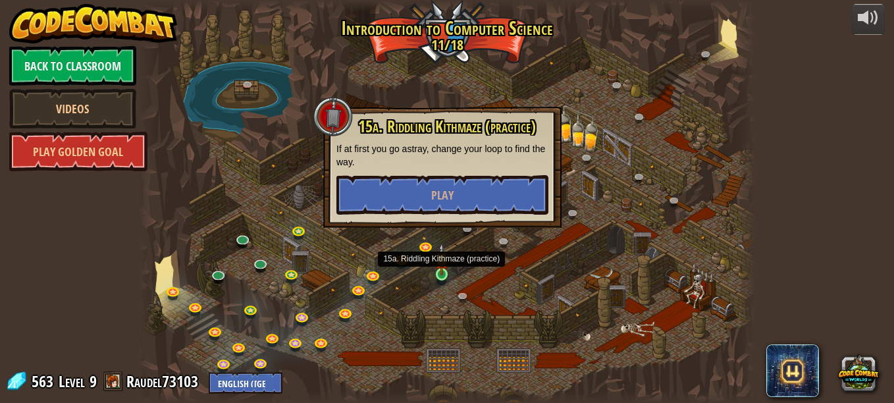
click at [442, 265] on img at bounding box center [442, 259] width 14 height 33
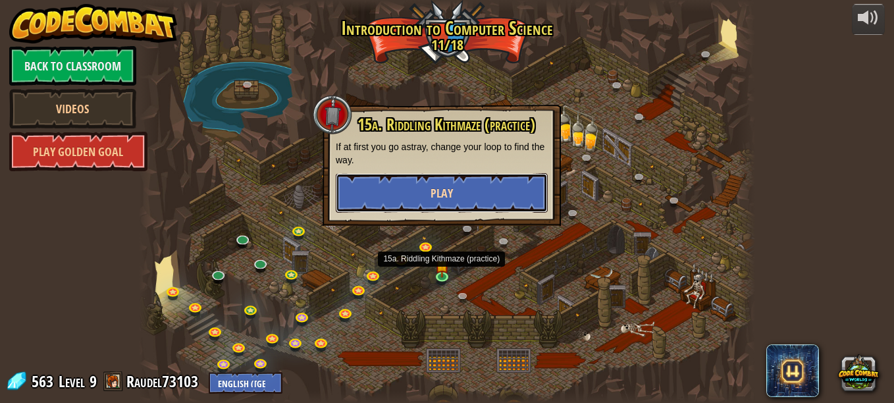
click at [402, 212] on button "Play" at bounding box center [442, 193] width 212 height 40
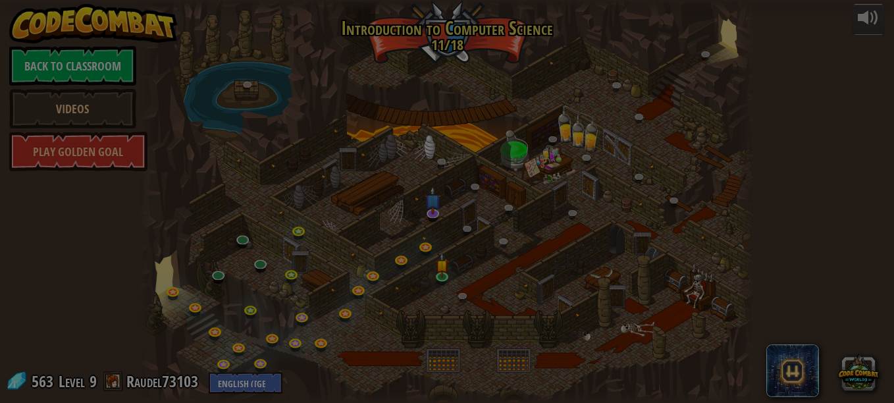
click at [380, 184] on div at bounding box center [447, 201] width 894 height 403
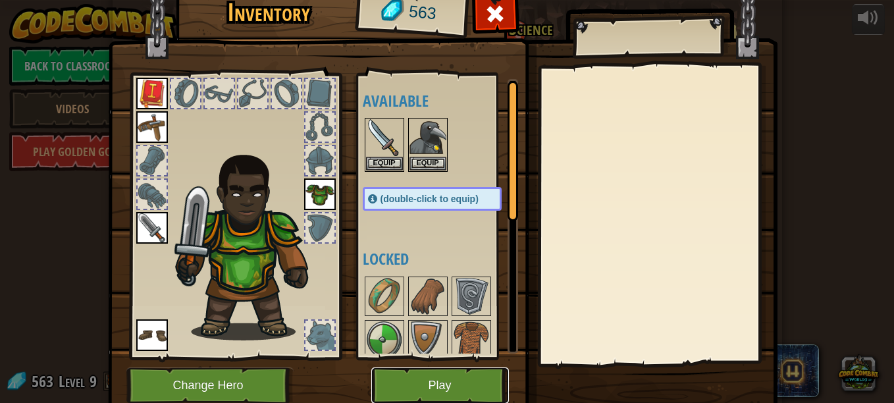
click at [446, 376] on button "Play" at bounding box center [440, 385] width 138 height 36
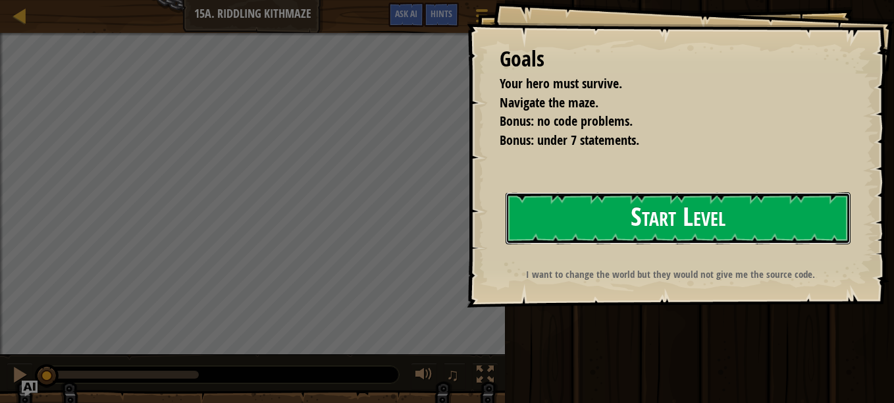
click at [629, 225] on button "Start Level" at bounding box center [678, 218] width 345 height 52
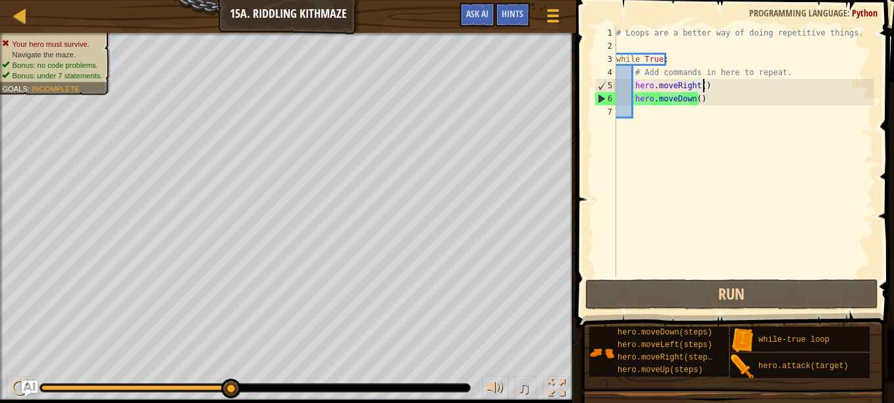
click at [703, 85] on div "# Loops are a better way of doing repetitive things. while True : # Add command…" at bounding box center [744, 164] width 261 height 277
click at [698, 86] on div "# Loops are a better way of doing repetitive things. while True : # Add command…" at bounding box center [744, 164] width 261 height 277
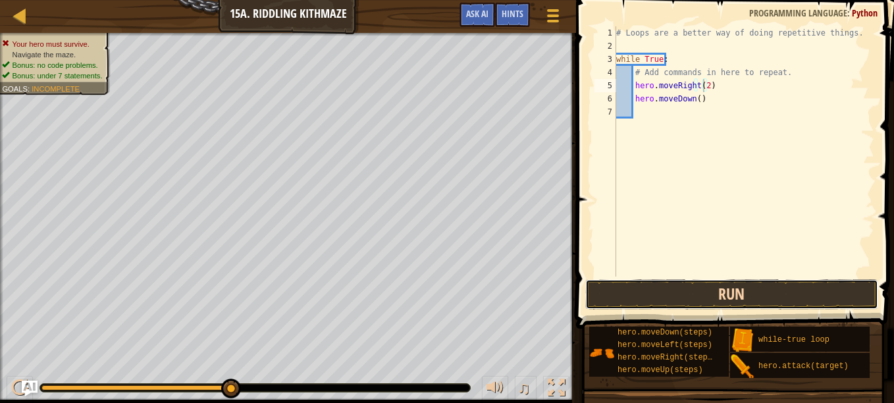
click at [707, 289] on button "Run" at bounding box center [731, 294] width 293 height 30
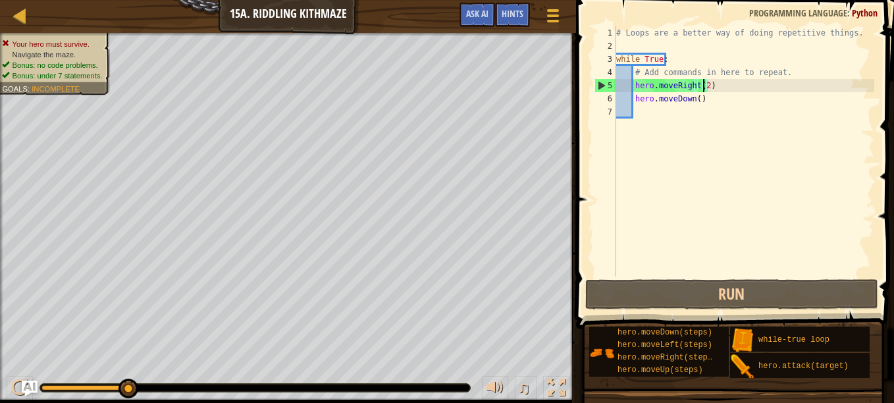
type textarea "hero.moveRight()"
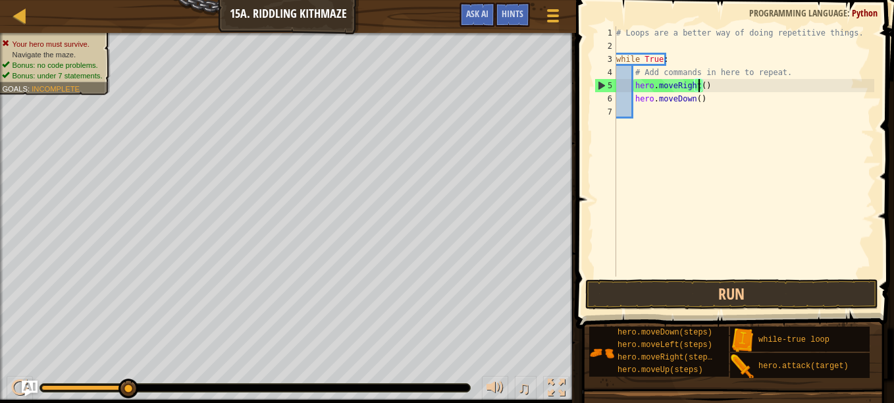
scroll to position [6, 7]
